Goal: Information Seeking & Learning: Learn about a topic

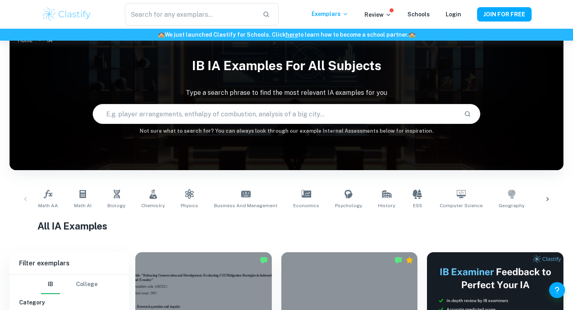
scroll to position [16, 0]
click at [241, 192] on icon at bounding box center [246, 194] width 10 height 6
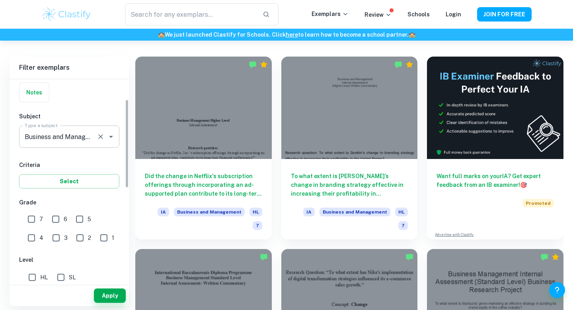
scroll to position [59, 0]
click at [54, 218] on input "6" at bounding box center [56, 219] width 16 height 16
checkbox input "true"
click at [32, 219] on input "7" at bounding box center [31, 219] width 16 height 16
checkbox input "true"
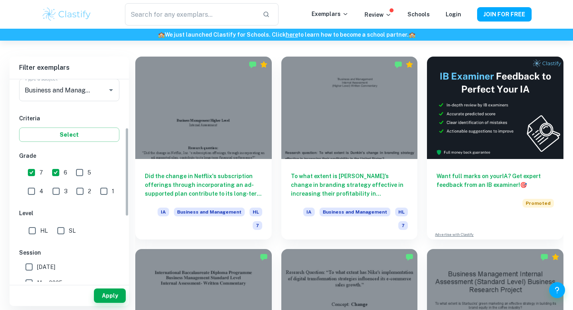
scroll to position [110, 0]
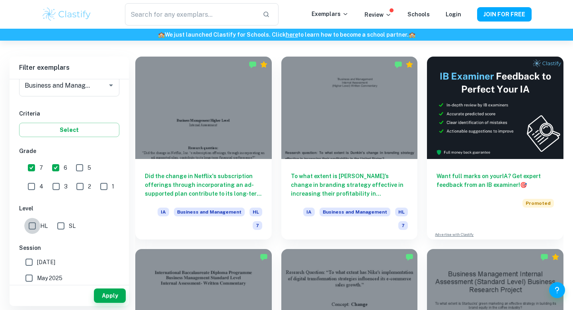
click at [32, 226] on input "HL" at bounding box center [32, 226] width 16 height 16
checkbox input "true"
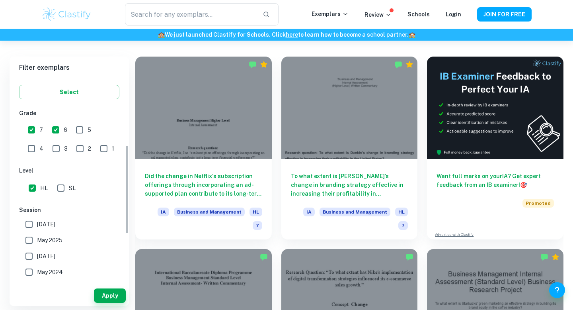
scroll to position [150, 0]
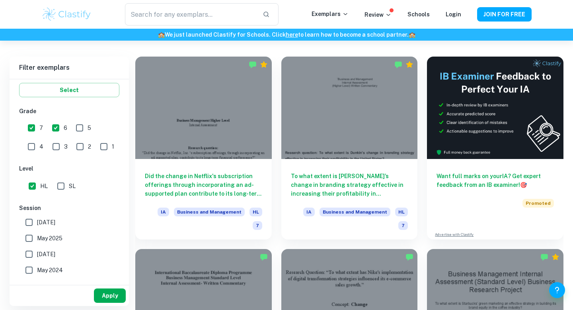
click at [108, 301] on button "Apply" at bounding box center [110, 295] width 32 height 14
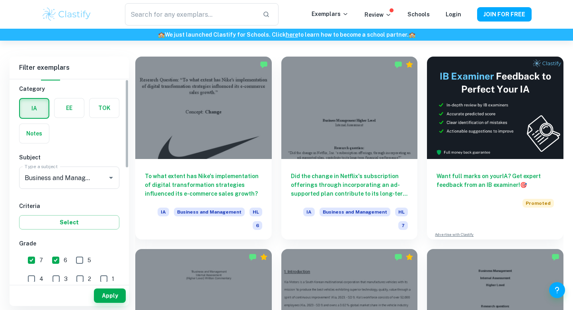
scroll to position [0, 0]
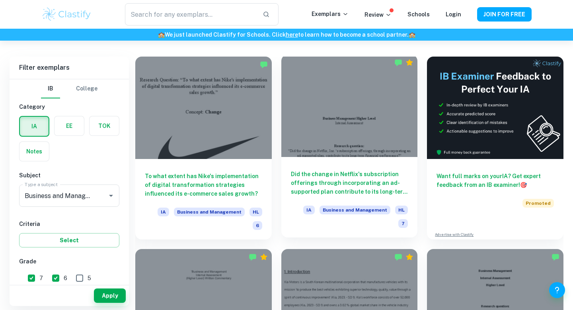
click at [351, 115] on div at bounding box center [349, 106] width 137 height 102
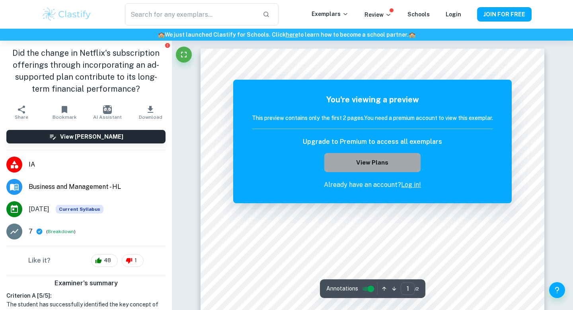
click at [373, 167] on button "View Plans" at bounding box center [372, 162] width 96 height 19
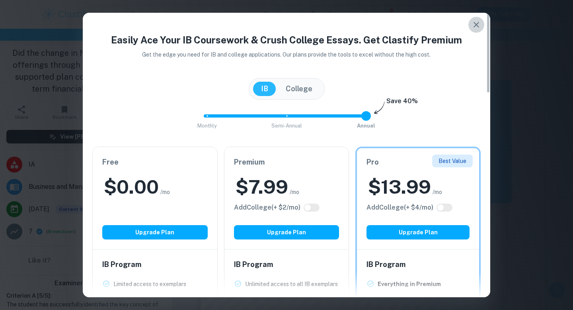
click at [476, 21] on icon "button" at bounding box center [477, 25] width 10 height 10
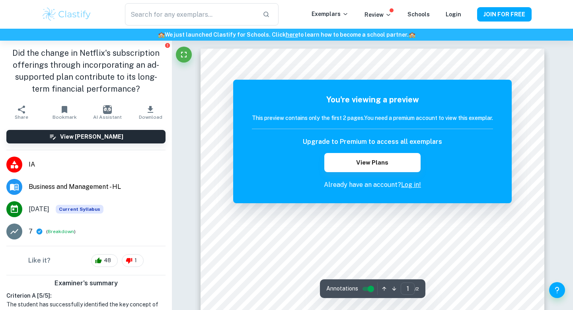
click at [410, 183] on link "Log in!" at bounding box center [411, 185] width 20 height 8
click at [411, 184] on link "Log in!" at bounding box center [411, 185] width 20 height 8
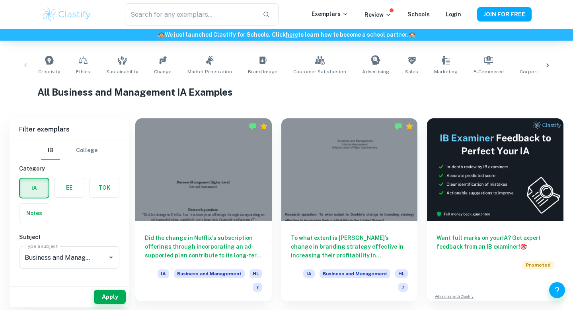
scroll to position [152, 0]
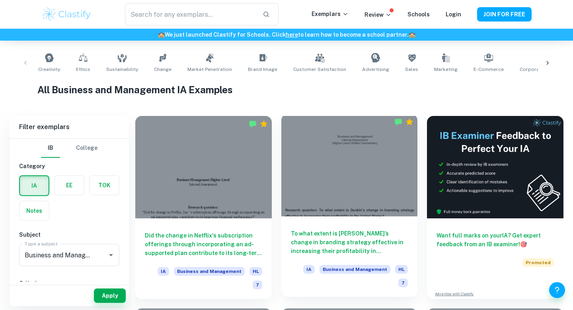
click at [359, 191] on div at bounding box center [349, 165] width 137 height 102
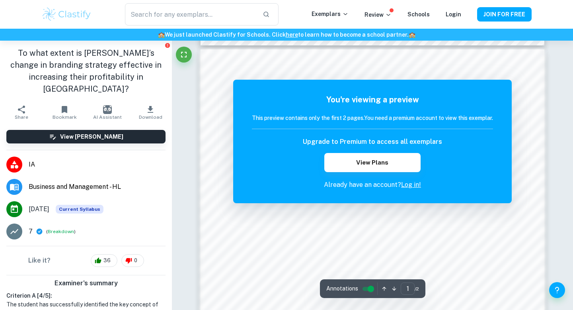
scroll to position [490, 0]
